Goal: Find specific page/section: Find specific page/section

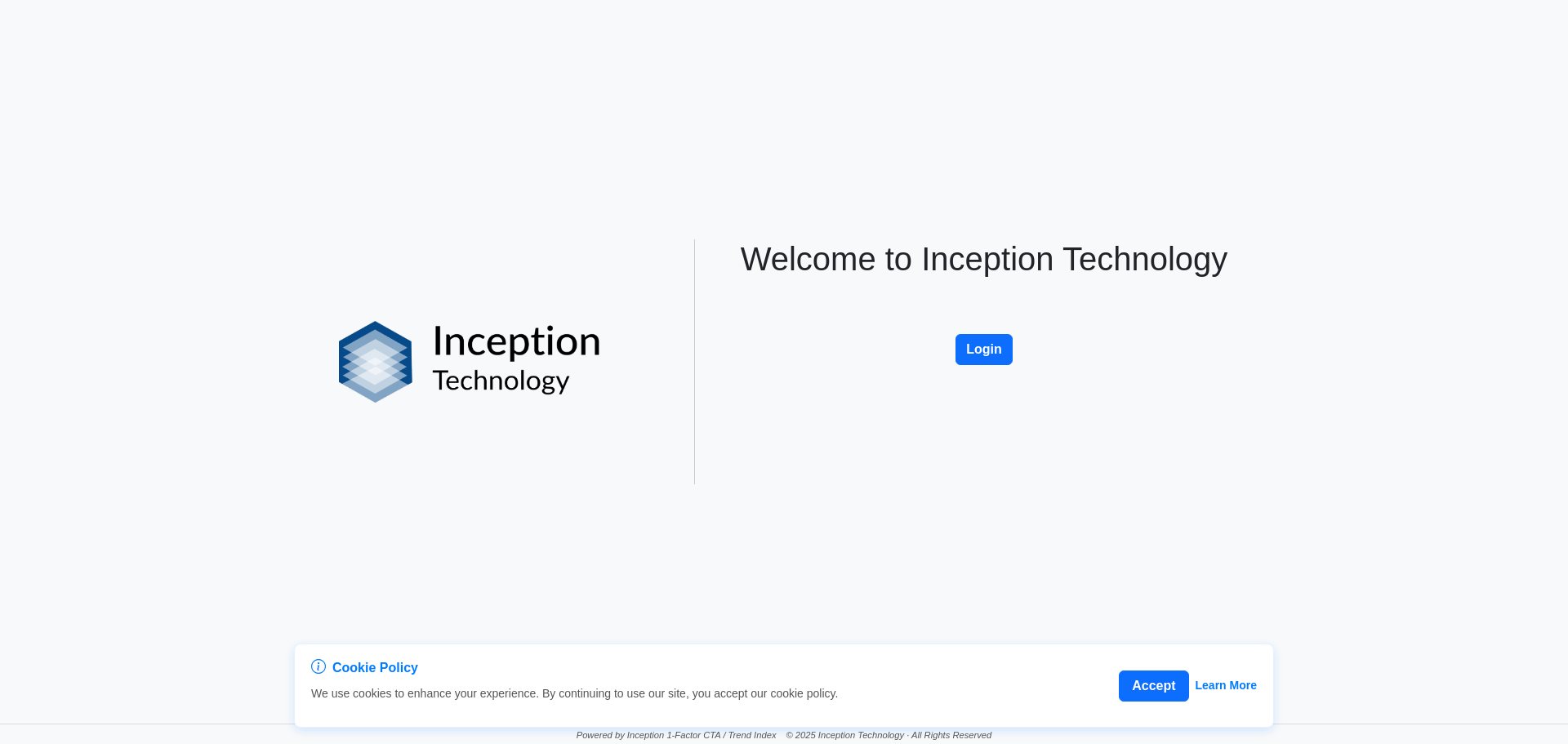
click at [955, 331] on div "Welcome to Inception Technology Login" at bounding box center [984, 362] width 539 height 245
click at [966, 351] on button "Login" at bounding box center [985, 350] width 57 height 31
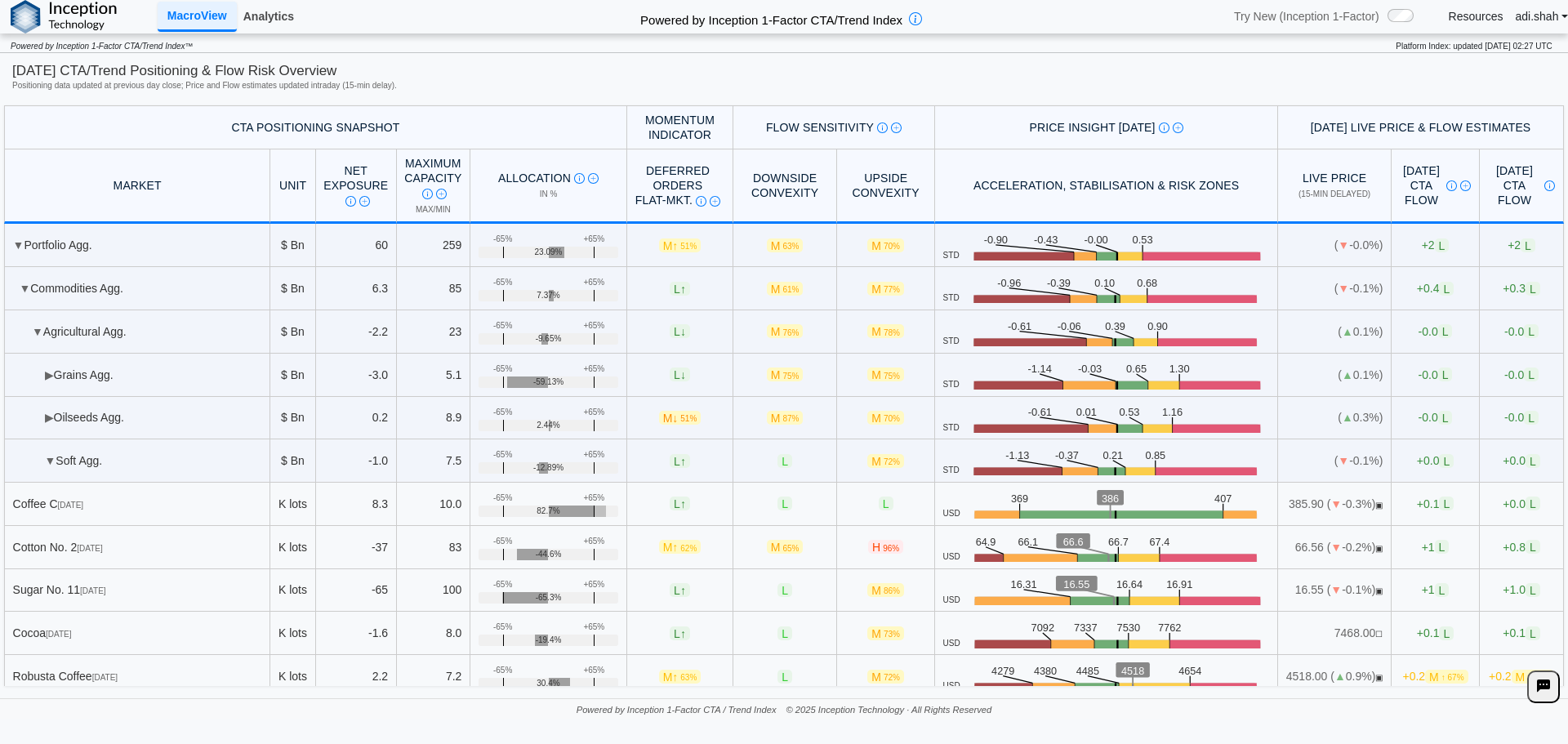
click at [292, 13] on link "Analytics" at bounding box center [268, 16] width 64 height 28
